Goal: Task Accomplishment & Management: Manage account settings

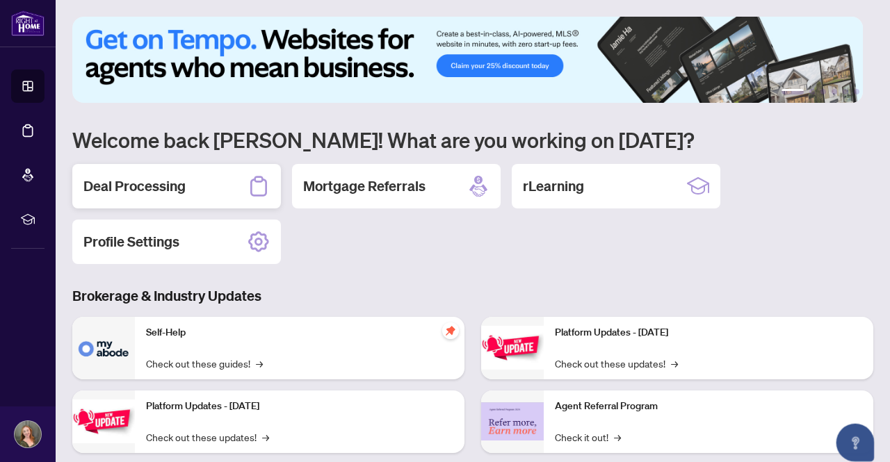
click at [185, 174] on div "Deal Processing" at bounding box center [176, 186] width 209 height 44
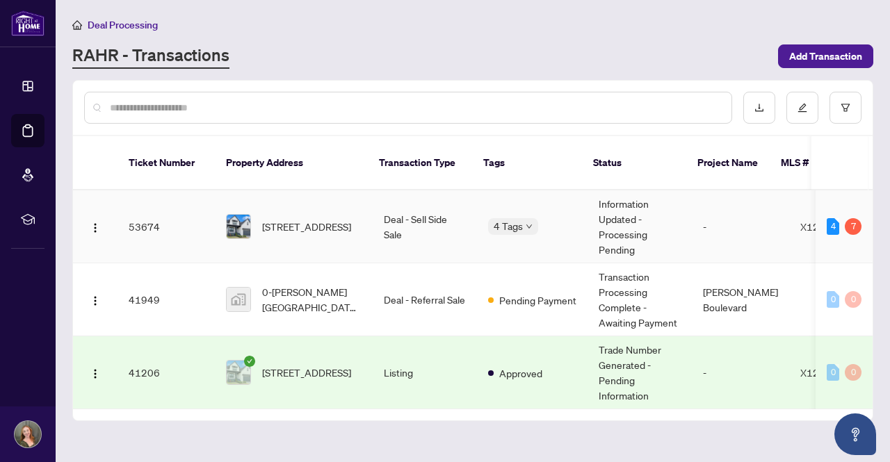
click at [288, 219] on span "[STREET_ADDRESS]" at bounding box center [306, 226] width 89 height 15
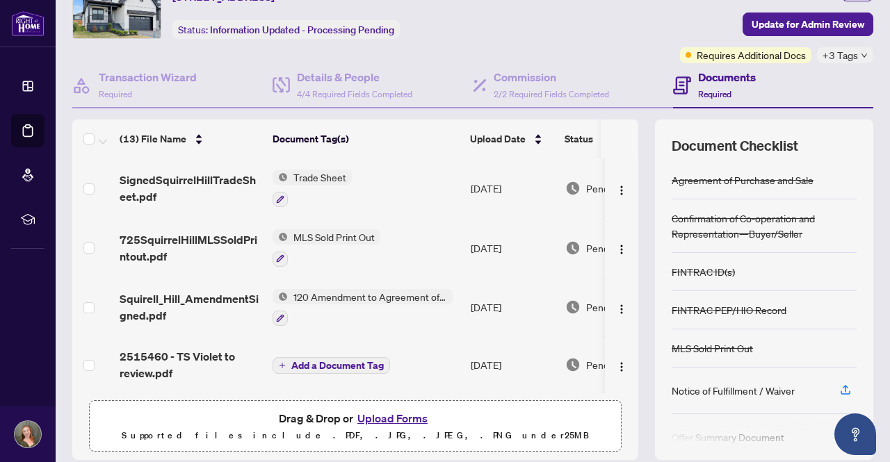
scroll to position [118, 0]
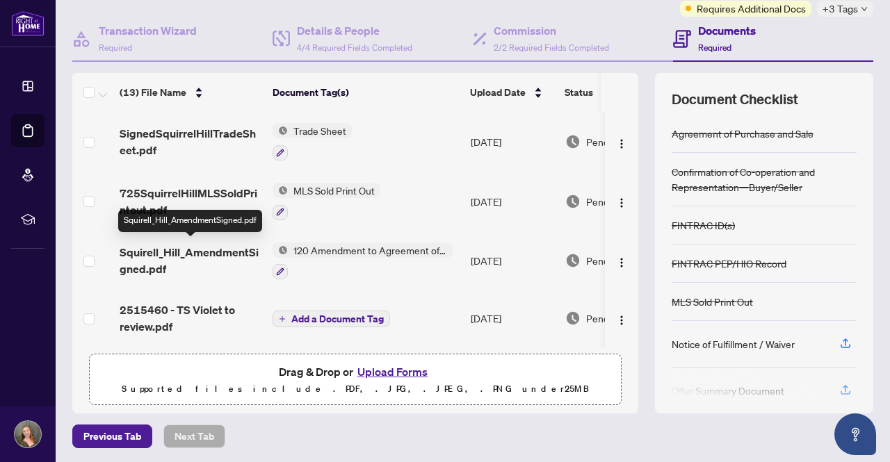
click at [186, 254] on span "Squirell_Hill_AmendmentSigned.pdf" at bounding box center [191, 260] width 142 height 33
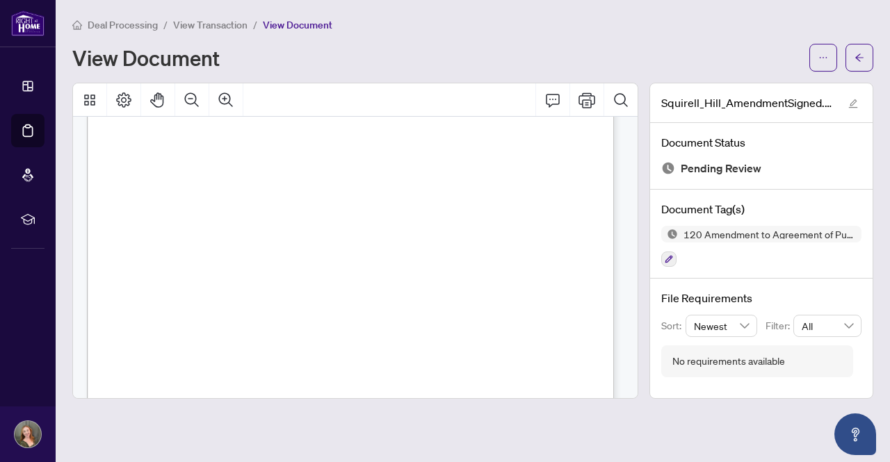
scroll to position [1137, 0]
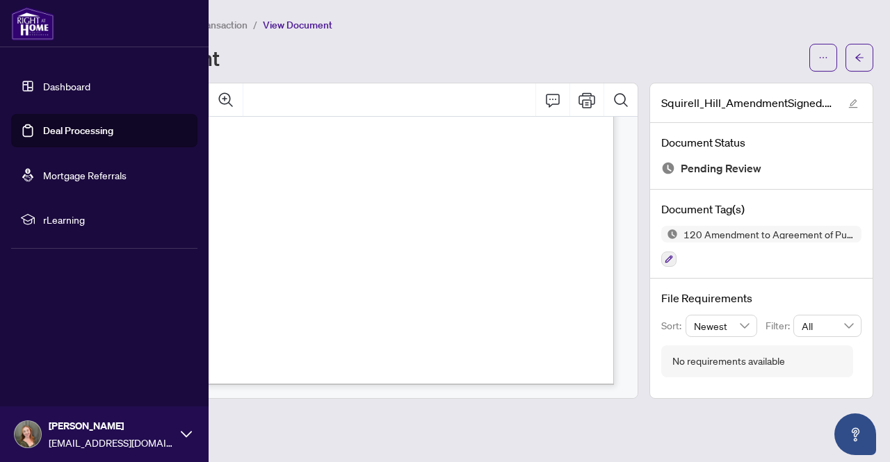
click at [90, 92] on link "Dashboard" at bounding box center [66, 86] width 47 height 13
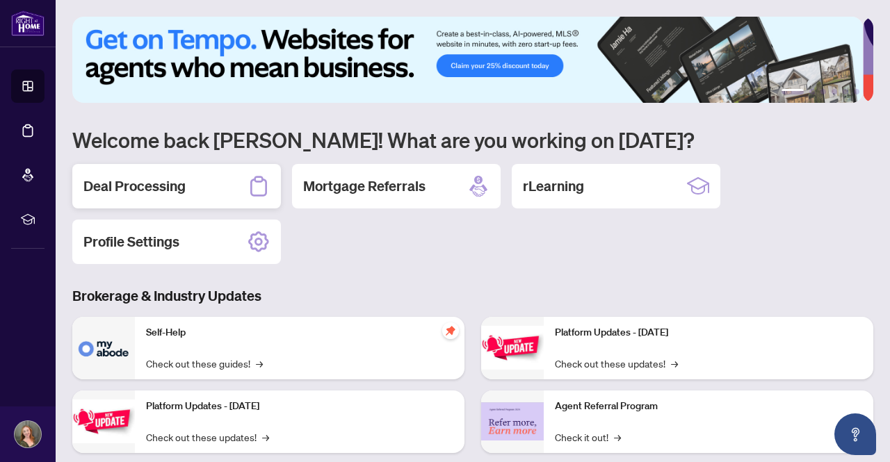
click at [163, 188] on h2 "Deal Processing" at bounding box center [134, 186] width 102 height 19
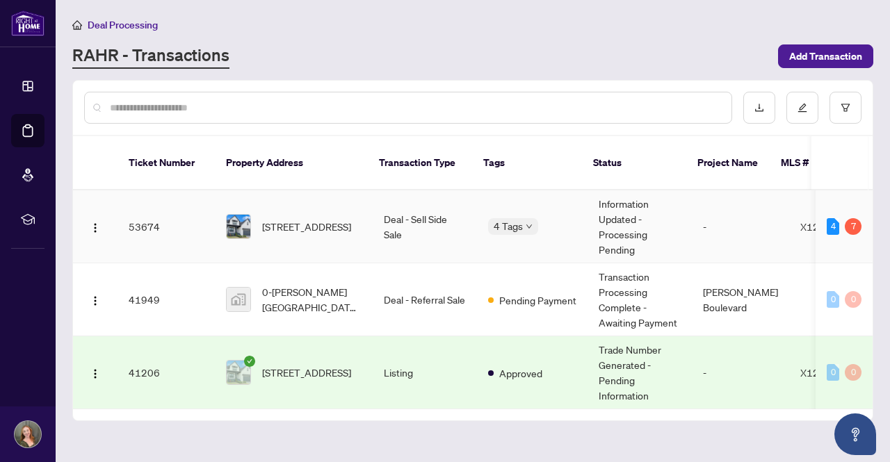
click at [316, 219] on span "[STREET_ADDRESS]" at bounding box center [306, 226] width 89 height 15
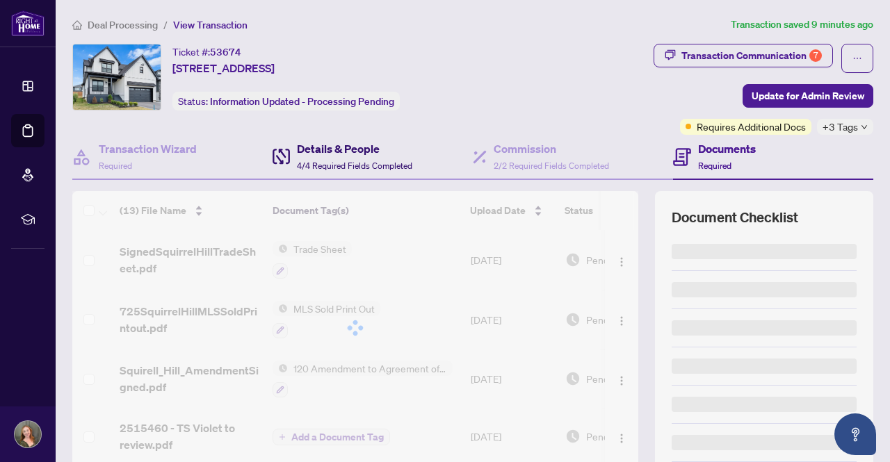
click at [391, 156] on div "Details & People 4/4 Required Fields Completed" at bounding box center [354, 156] width 115 height 33
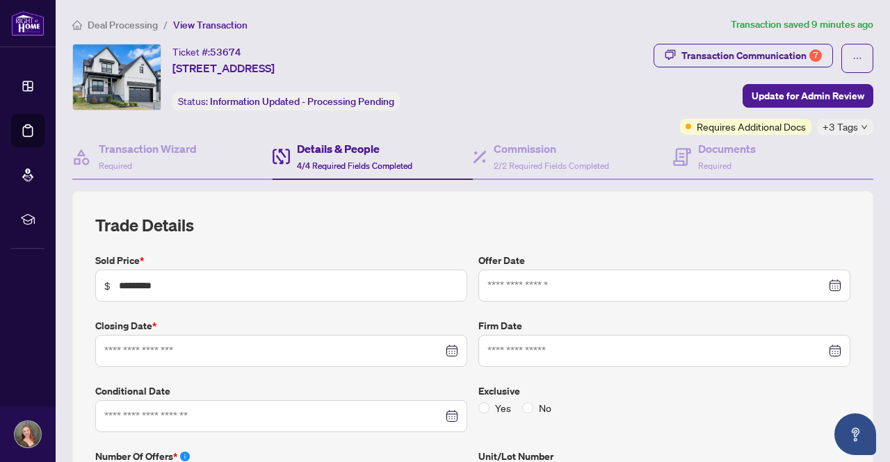
type input "**********"
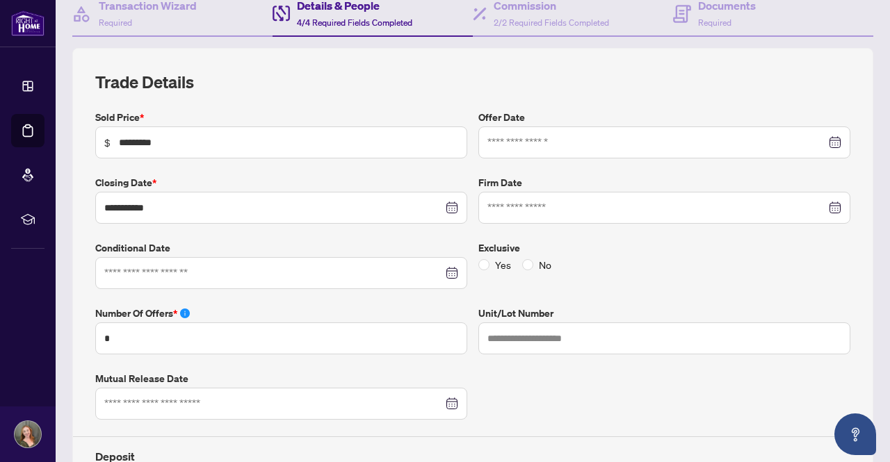
scroll to position [140, 0]
